Goal: Task Accomplishment & Management: Use online tool/utility

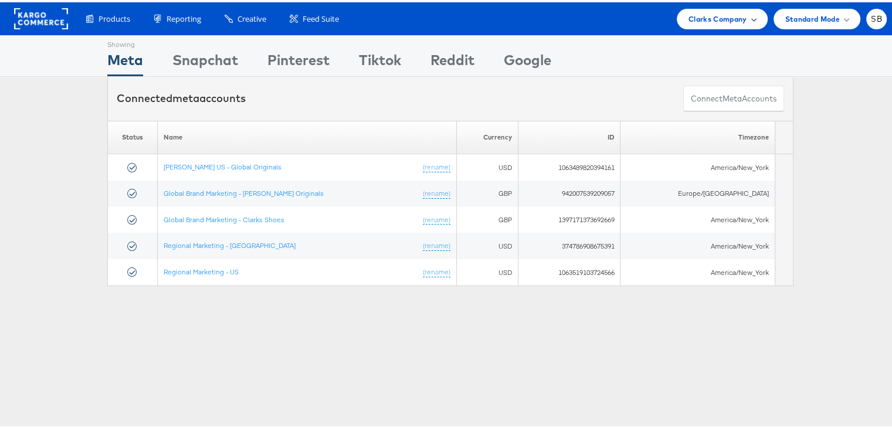
click at [689, 15] on span "Clarks Company" at bounding box center [718, 17] width 59 height 12
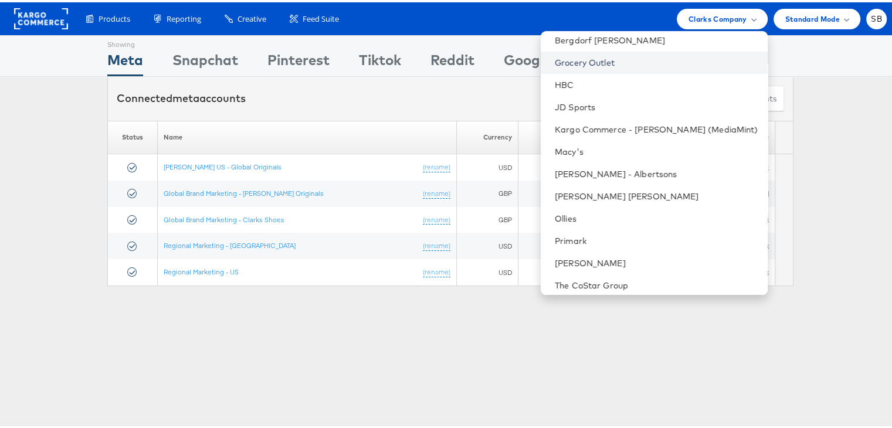
scroll to position [123, 0]
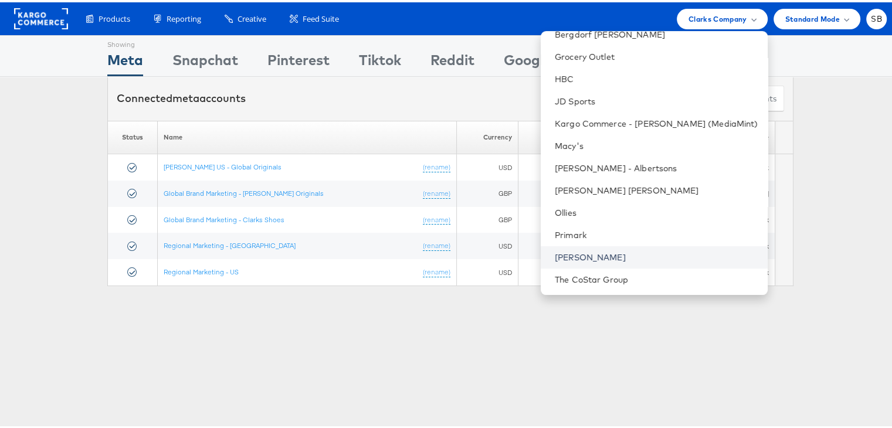
click at [600, 254] on link "[PERSON_NAME]" at bounding box center [657, 255] width 204 height 12
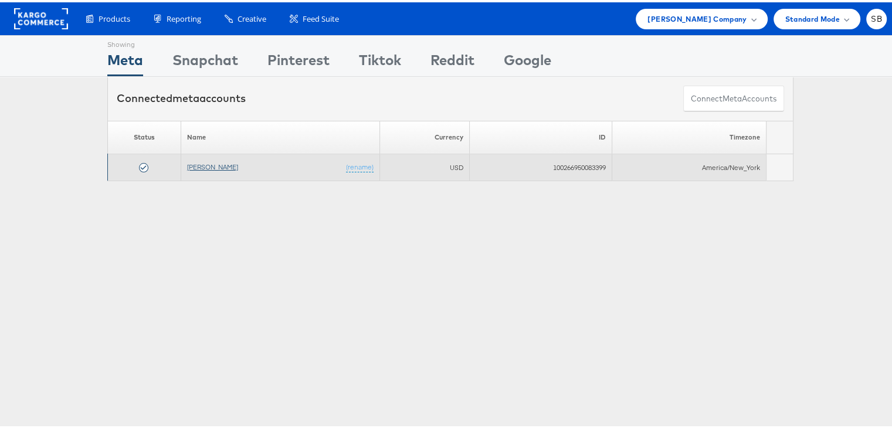
click at [216, 165] on link "[PERSON_NAME]" at bounding box center [212, 164] width 51 height 9
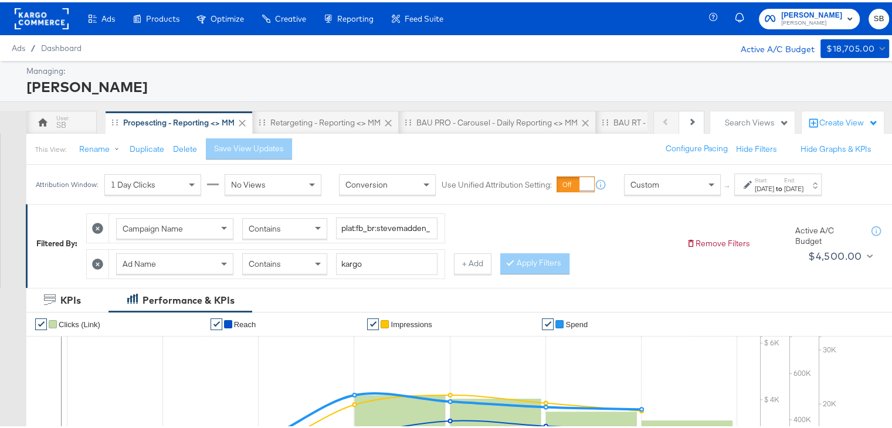
click at [770, 180] on label "Start:" at bounding box center [764, 178] width 19 height 8
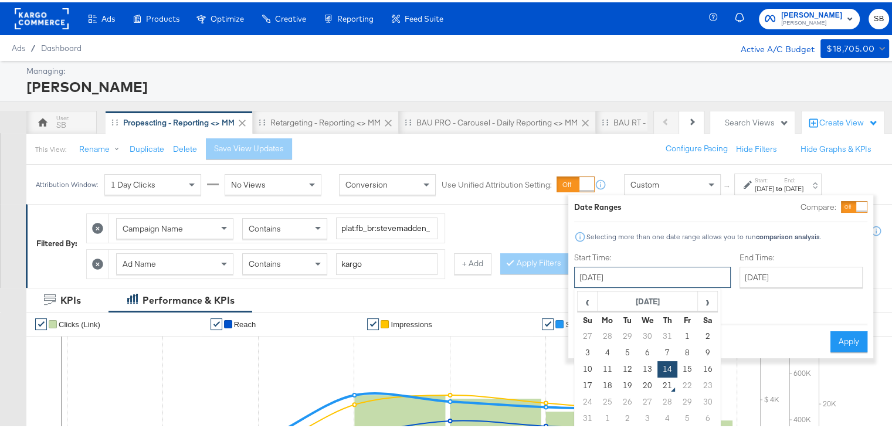
click at [632, 269] on input "[DATE]" at bounding box center [652, 275] width 157 height 21
click at [644, 390] on td "20" at bounding box center [648, 383] width 20 height 16
type input "[DATE]"
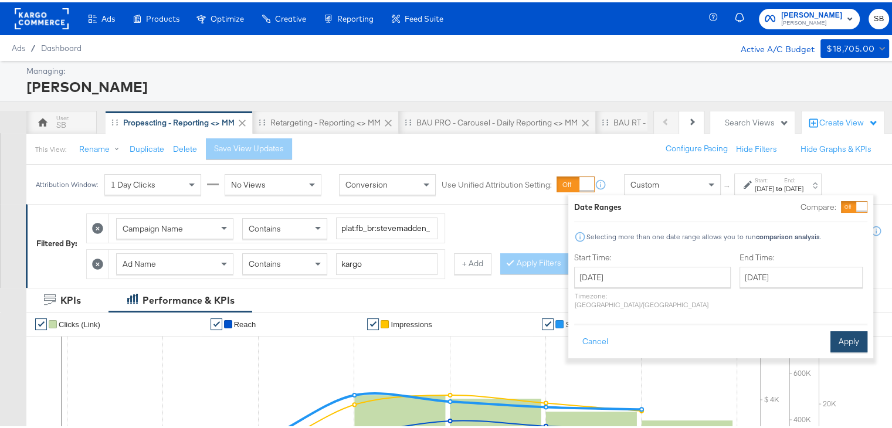
click at [843, 329] on button "Apply" at bounding box center [849, 339] width 37 height 21
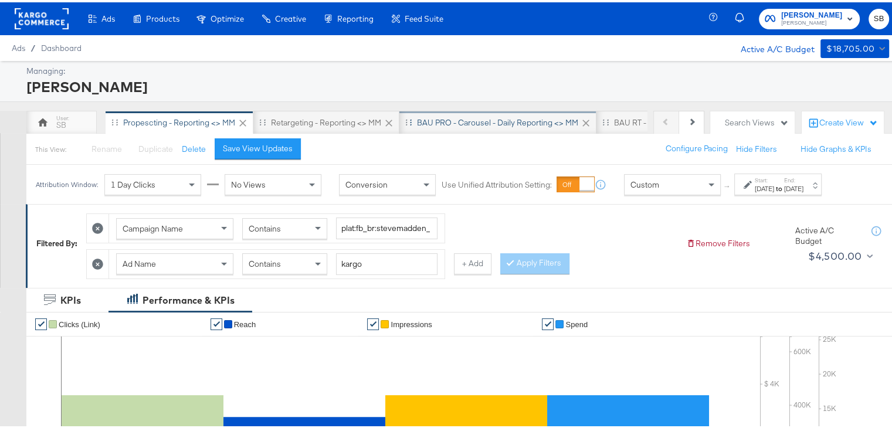
click at [507, 113] on div "BAU PRO - Carousel - Daily Reporting <> MM" at bounding box center [498, 120] width 197 height 23
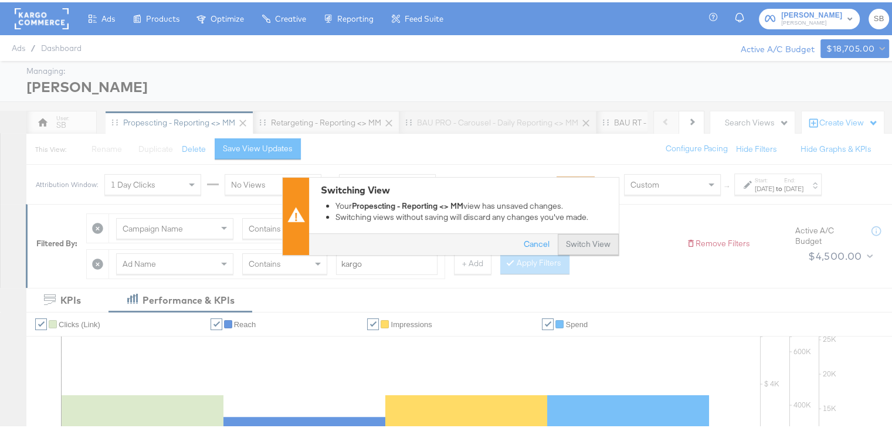
click at [581, 249] on button "Switch View" at bounding box center [588, 242] width 61 height 21
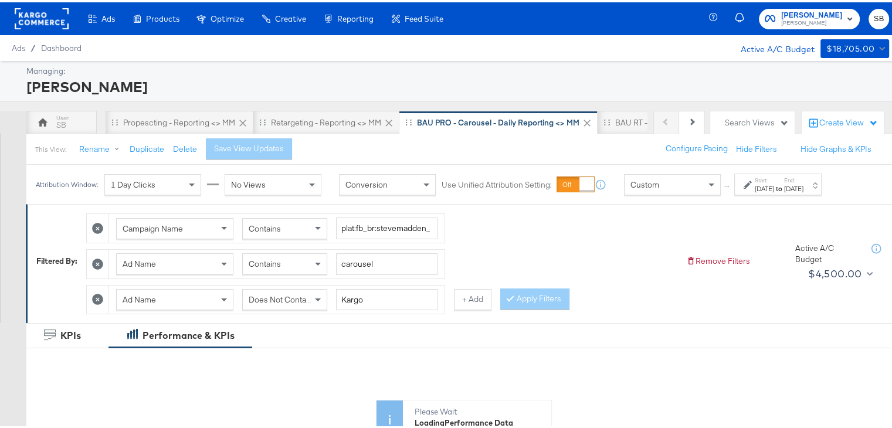
click at [765, 182] on div "[DATE]" at bounding box center [764, 186] width 19 height 9
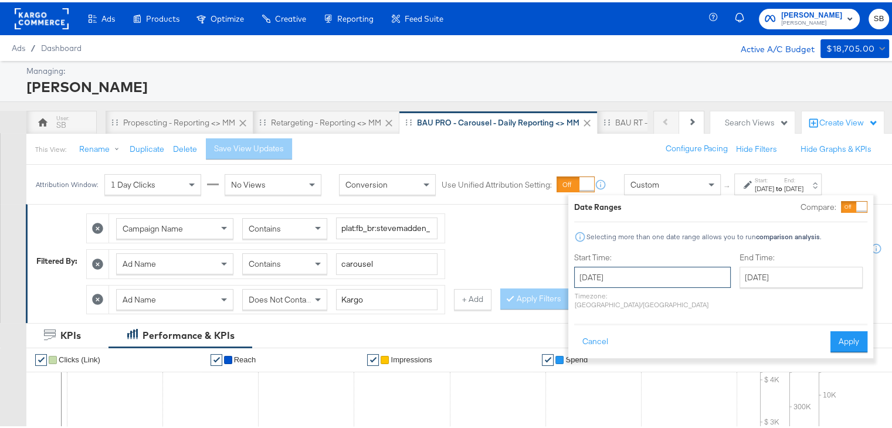
click at [653, 275] on input "[DATE]" at bounding box center [652, 275] width 157 height 21
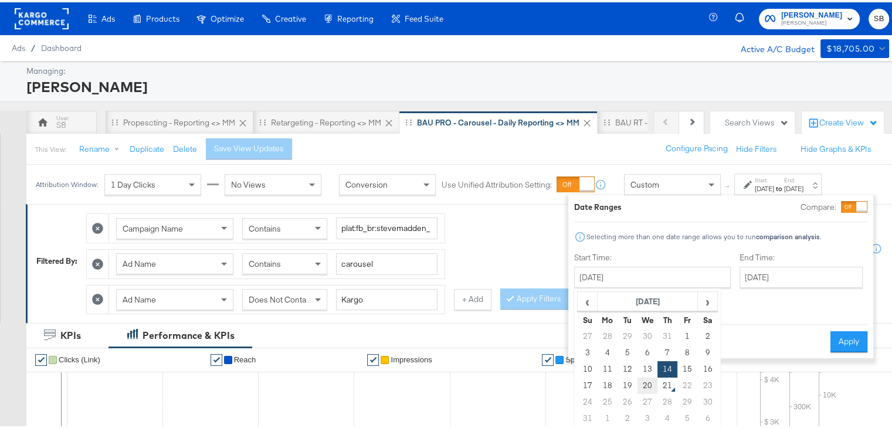
click at [639, 381] on td "20" at bounding box center [648, 383] width 20 height 16
type input "[DATE]"
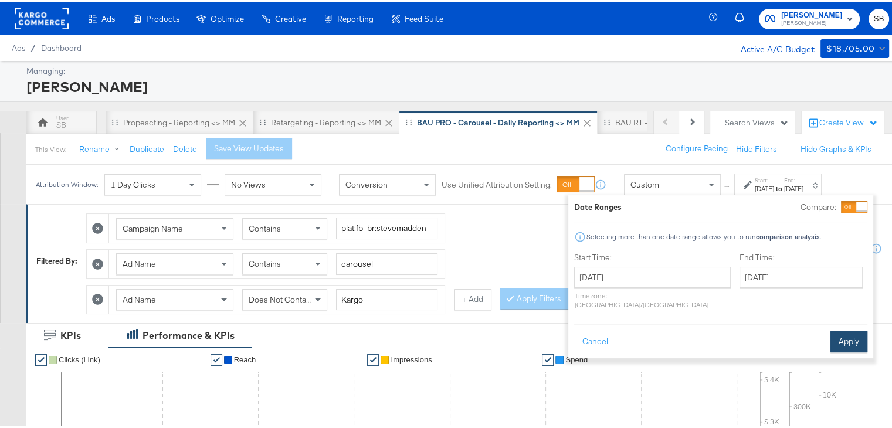
click at [840, 330] on button "Apply" at bounding box center [849, 339] width 37 height 21
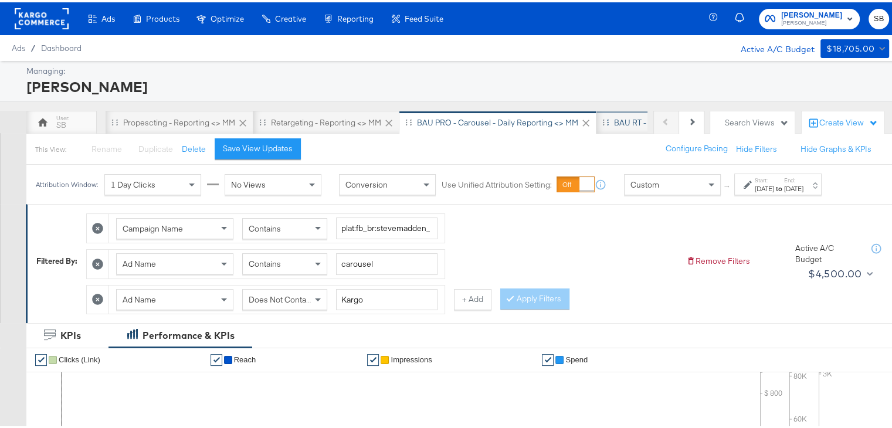
click at [615, 125] on div "BAU RT - Carousel - Daily Reporting <> MM" at bounding box center [691, 120] width 154 height 11
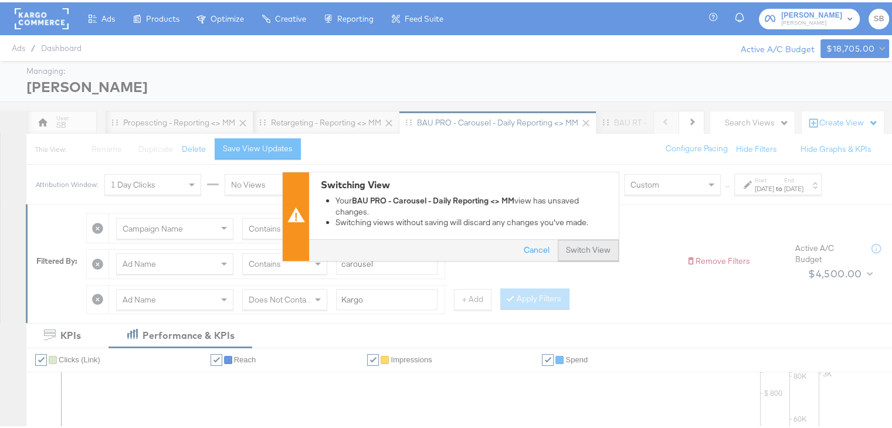
click at [578, 246] on button "Switch View" at bounding box center [588, 248] width 61 height 21
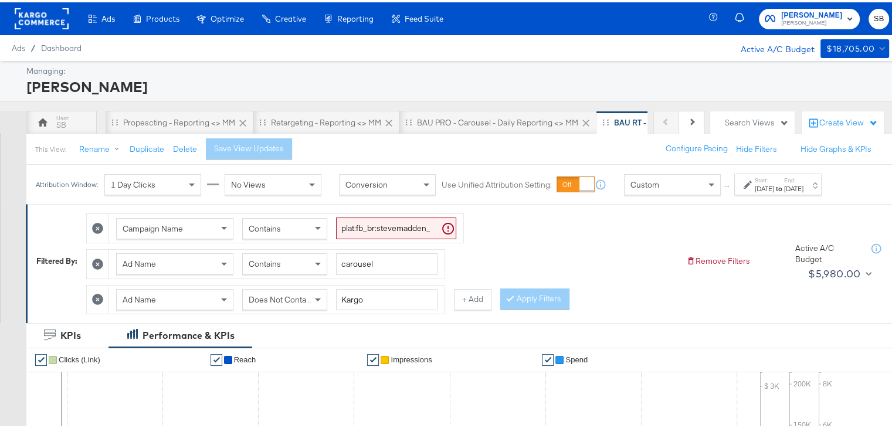
drag, startPoint x: 765, startPoint y: 198, endPoint x: 769, endPoint y: 188, distance: 10.2
click at [769, 188] on div "Attribution Window: 1 Day Clicks No Views Conversion Use Unified Attribution Se…" at bounding box center [431, 182] width 810 height 39
click at [769, 188] on div "[DATE]" at bounding box center [764, 186] width 19 height 9
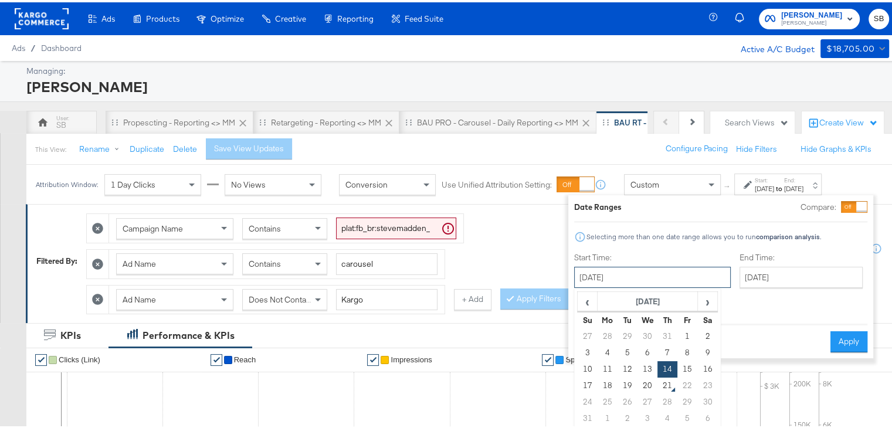
click at [658, 277] on input "[DATE]" at bounding box center [652, 275] width 157 height 21
click at [649, 377] on td "20" at bounding box center [648, 383] width 20 height 16
type input "[DATE]"
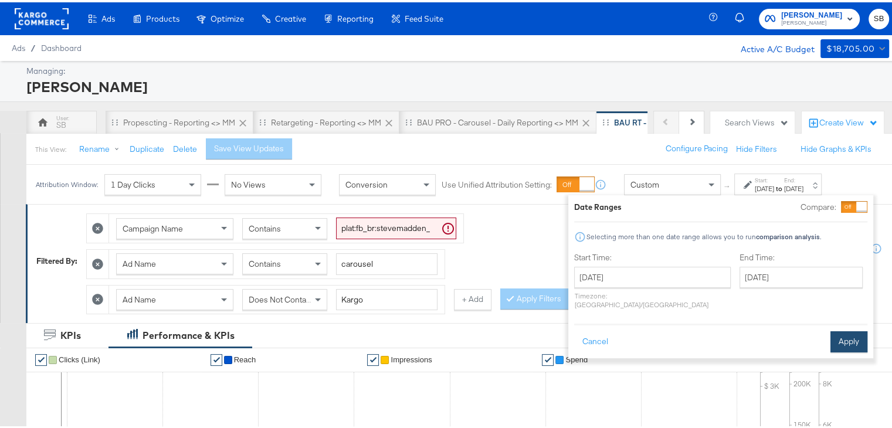
click at [851, 329] on button "Apply" at bounding box center [849, 339] width 37 height 21
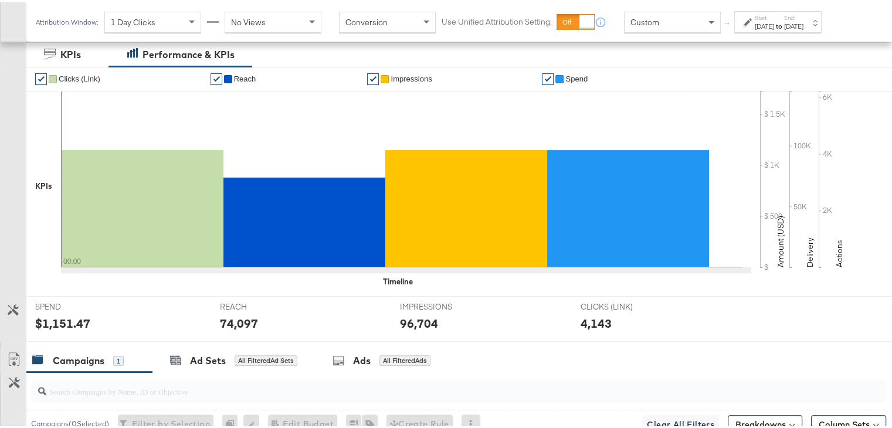
scroll to position [478, 0]
